Goal: Navigation & Orientation: Find specific page/section

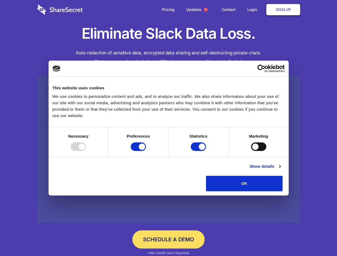
click at [86, 151] on div at bounding box center [78, 146] width 15 height 9
click at [146, 151] on input "Preferences" at bounding box center [138, 146] width 15 height 9
checkbox input "false"
click at [199, 151] on input "Statistics" at bounding box center [198, 146] width 15 height 9
checkbox input "false"
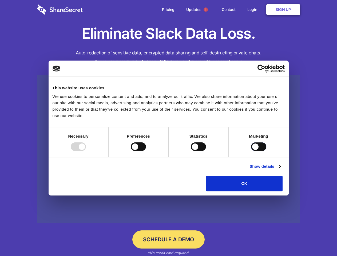
click at [251, 151] on input "Marketing" at bounding box center [258, 146] width 15 height 9
checkbox input "true"
click at [280, 169] on link "Show details" at bounding box center [264, 166] width 31 height 6
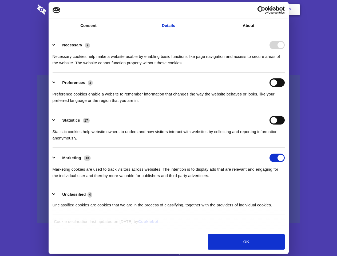
click at [284, 72] on li "Necessary 7 Necessary cookies help make a website usable by enabling basic func…" at bounding box center [168, 54] width 232 height 38
click at [205, 10] on span "1" at bounding box center [205, 9] width 4 height 4
